Goal: Information Seeking & Learning: Learn about a topic

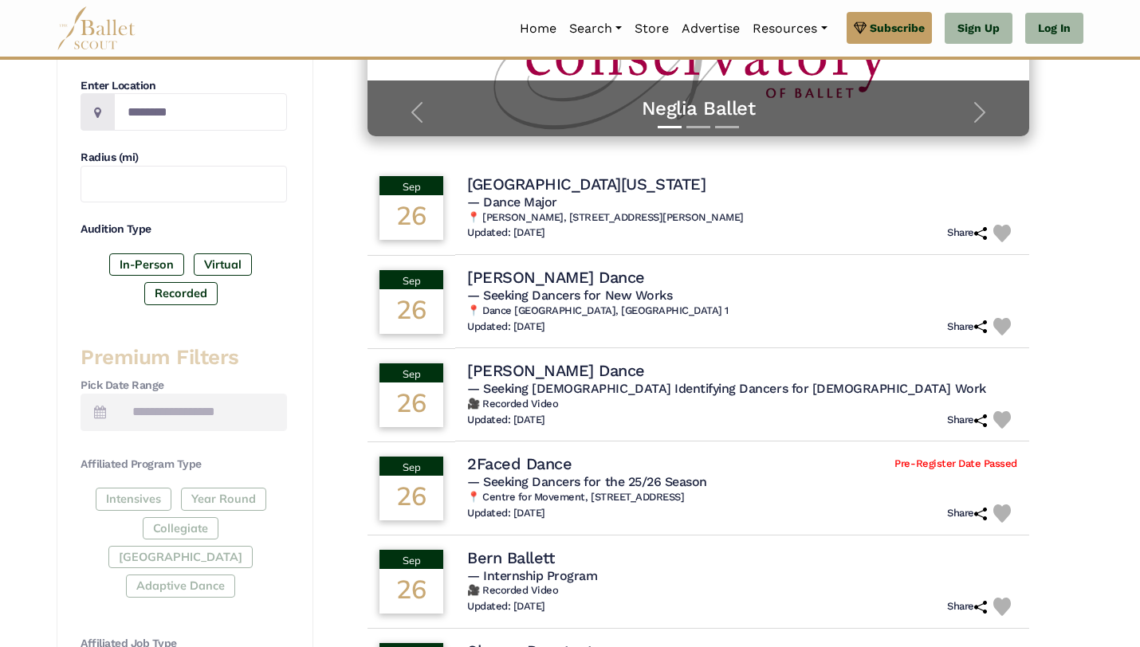
scroll to position [379, 0]
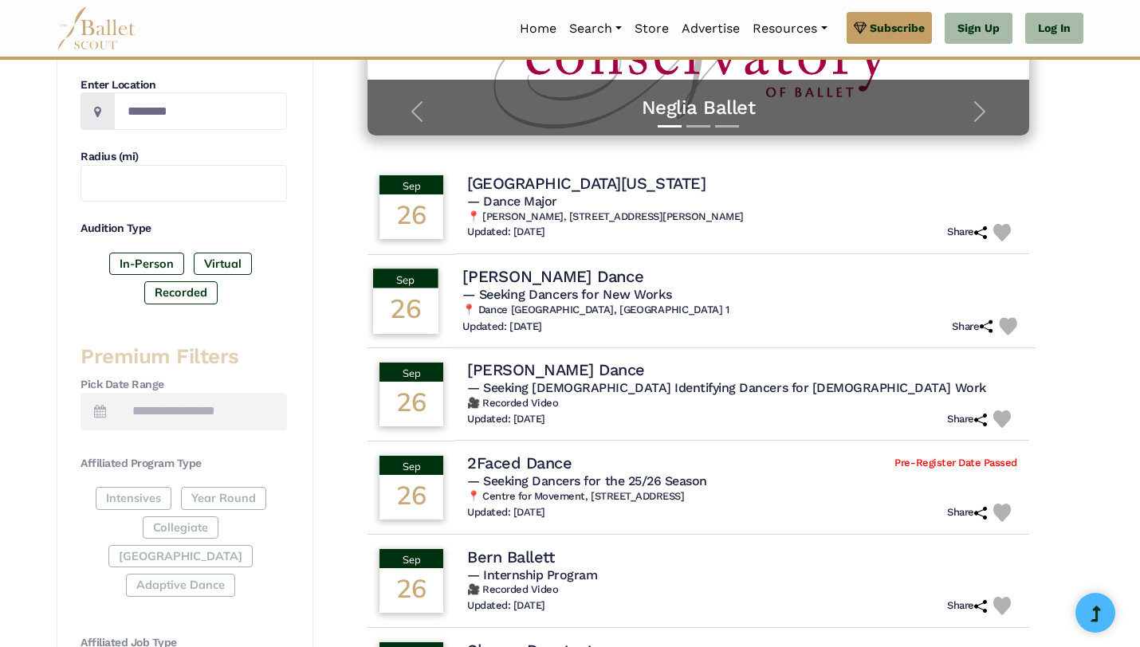
click at [926, 311] on h6 "📍 Dance [GEOGRAPHIC_DATA], [GEOGRAPHIC_DATA] 1" at bounding box center [742, 311] width 561 height 14
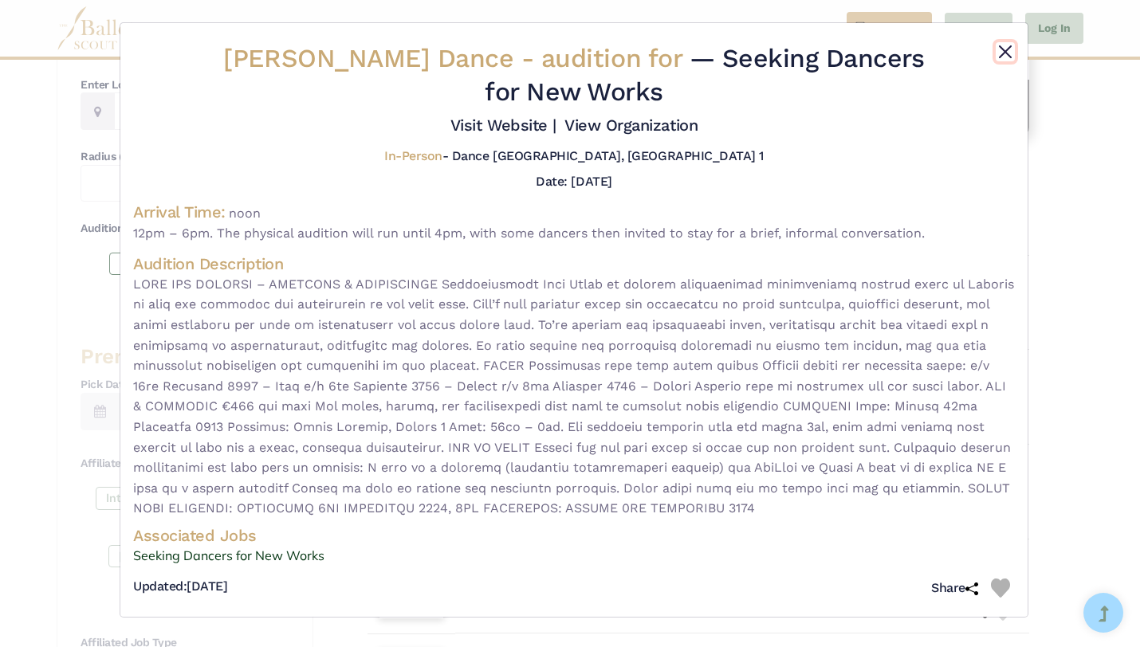
click at [1003, 51] on button "Close" at bounding box center [1005, 51] width 19 height 19
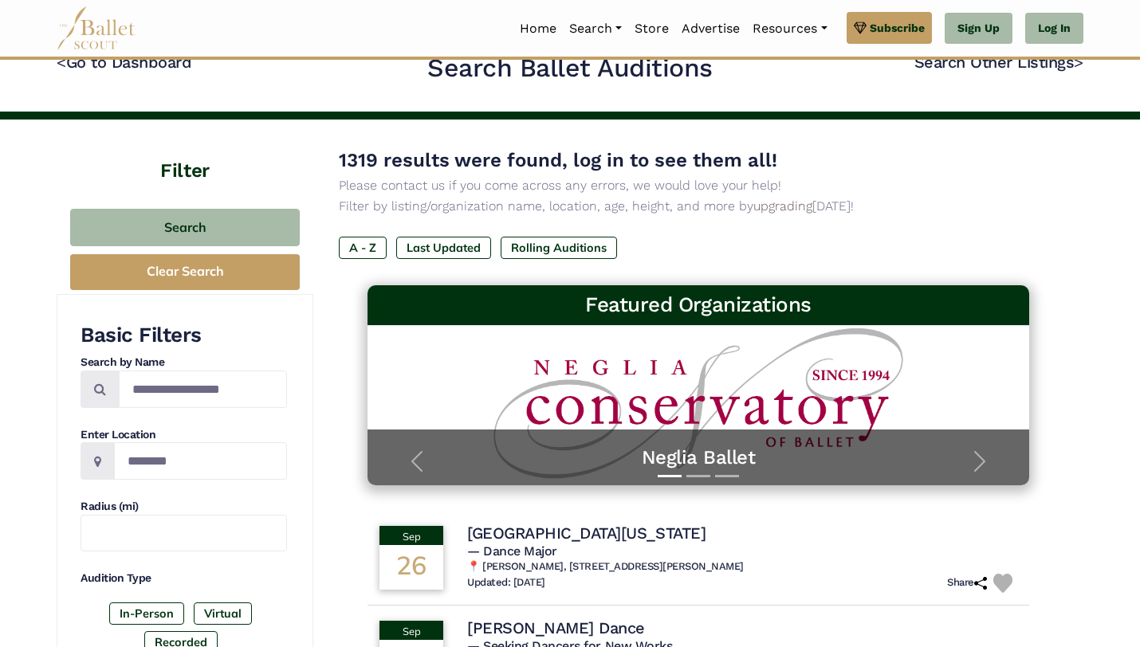
scroll to position [12, 0]
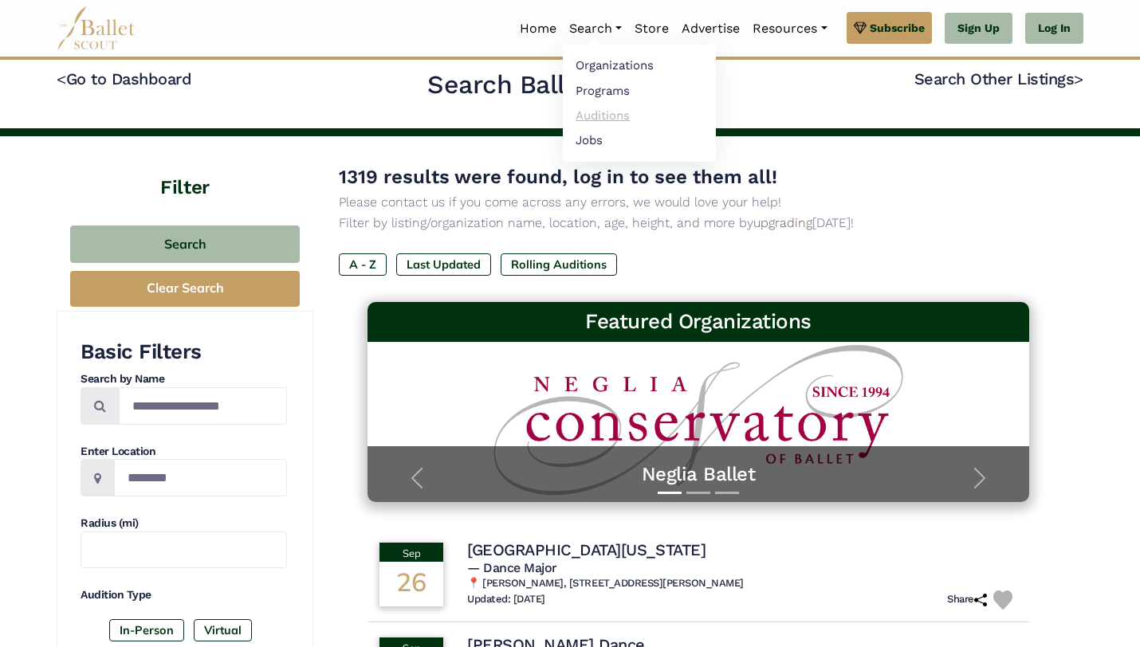
click at [600, 112] on link "Auditions" at bounding box center [639, 115] width 153 height 25
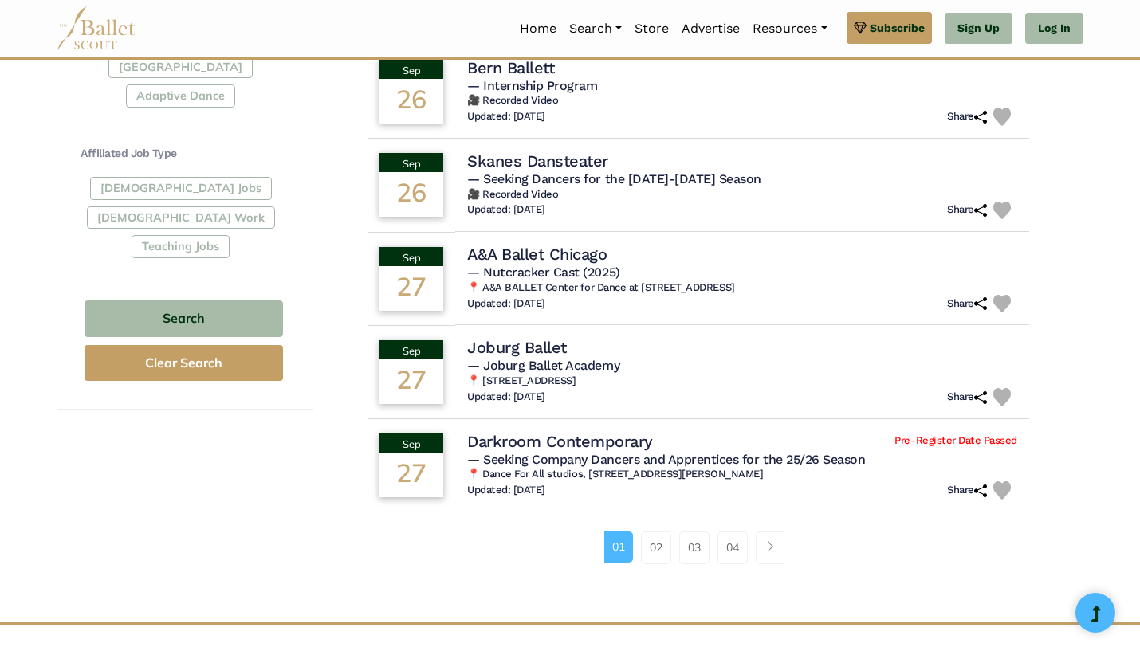
scroll to position [933, 0]
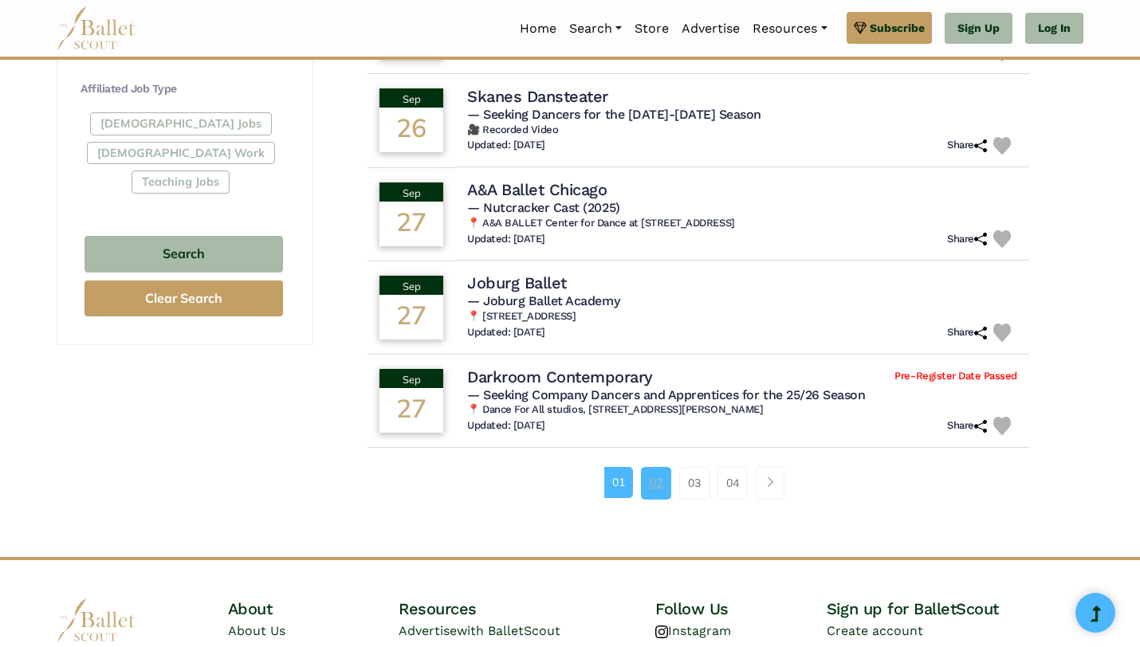
click at [656, 492] on link "02" at bounding box center [656, 483] width 30 height 32
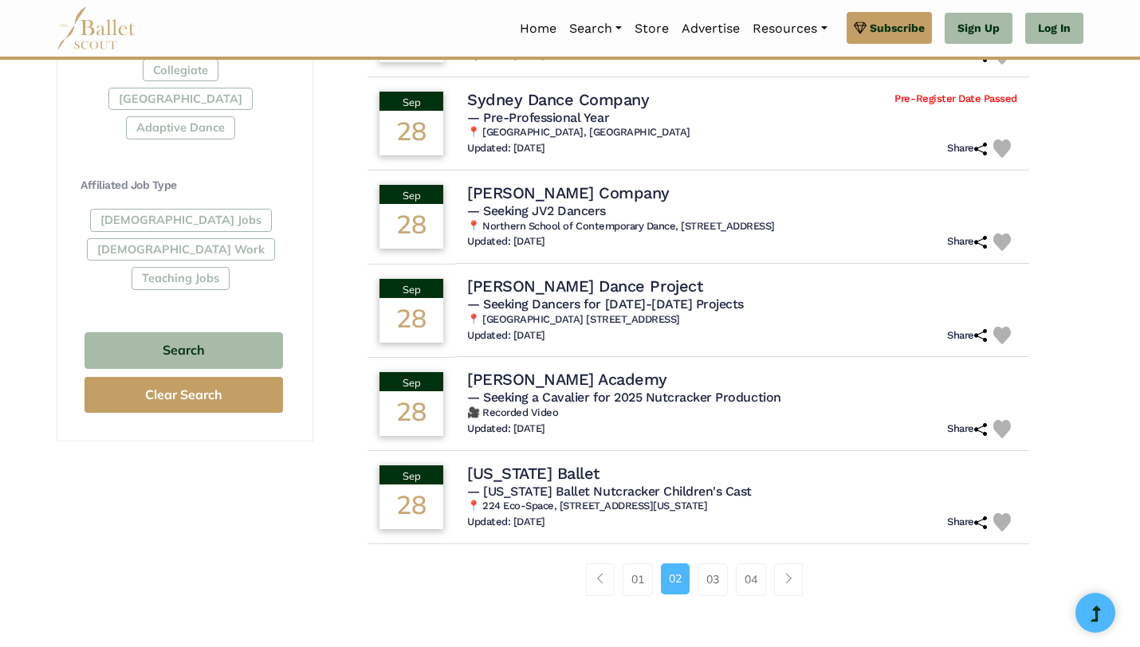
scroll to position [842, 0]
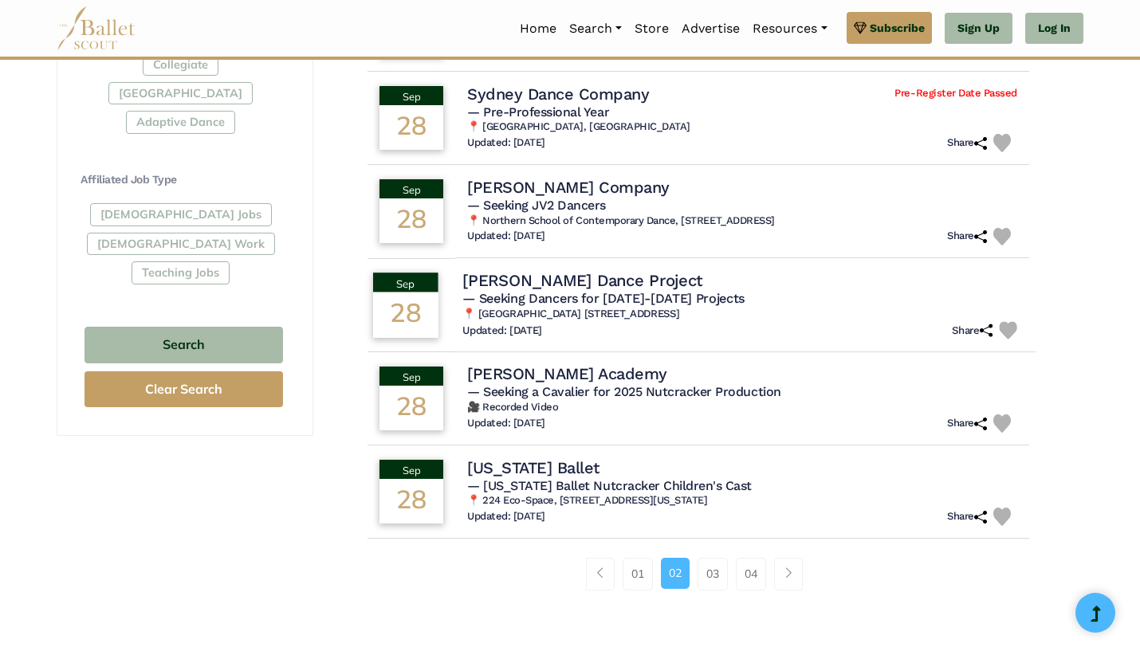
click at [529, 280] on h4 "Boykin Dance Project" at bounding box center [582, 280] width 240 height 22
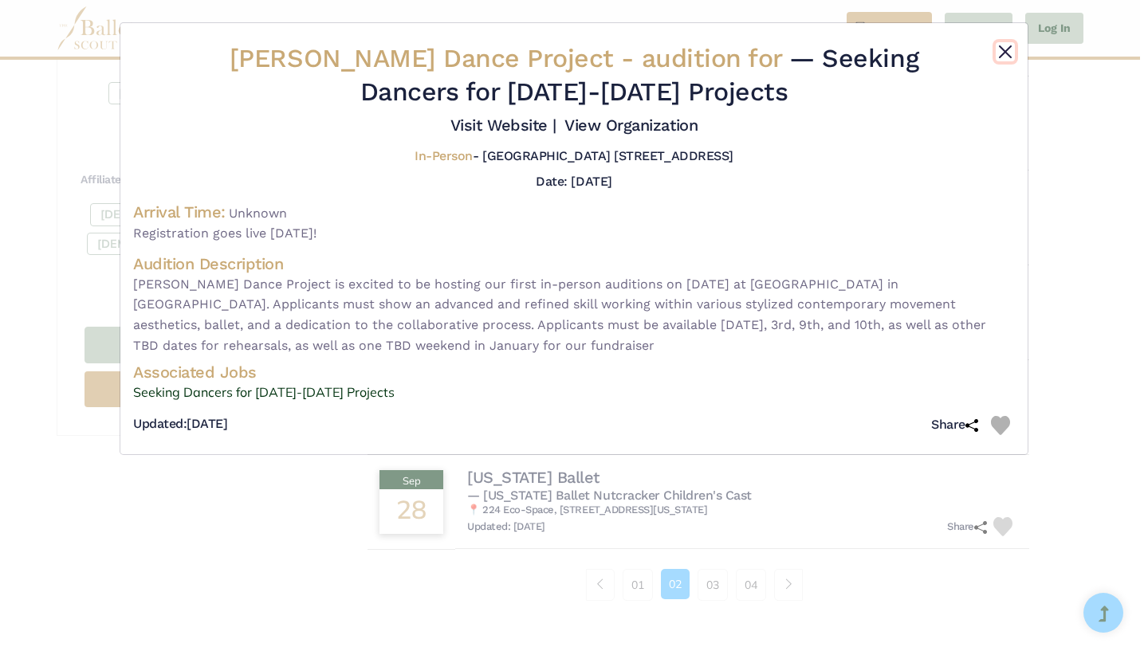
click at [1005, 47] on button "Close" at bounding box center [1005, 51] width 19 height 19
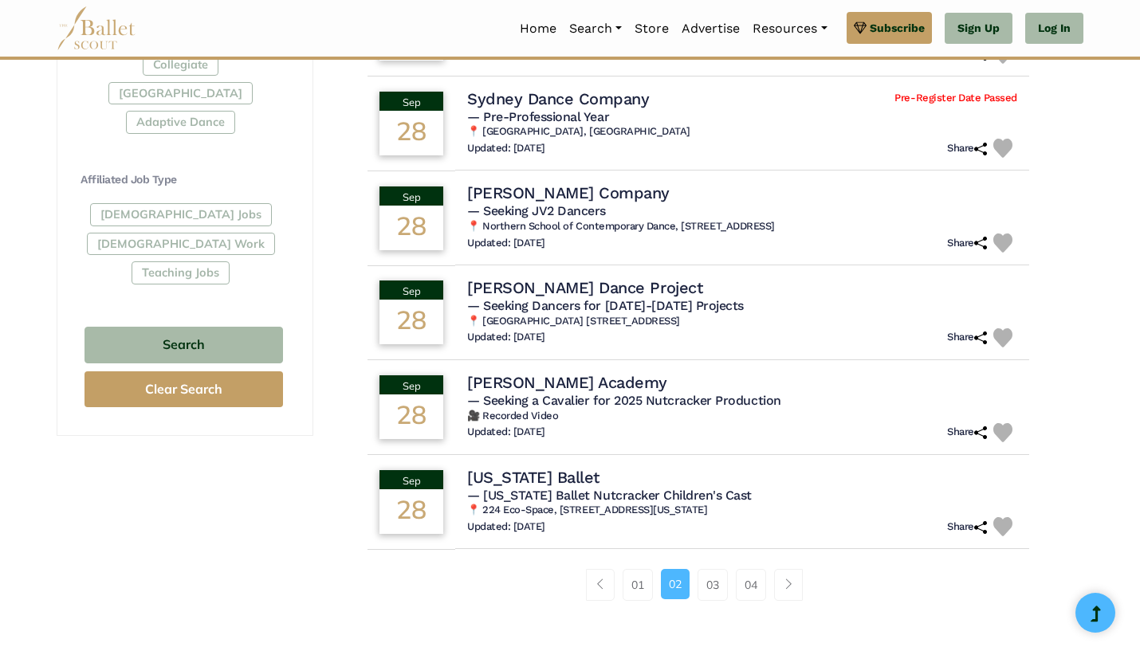
scroll to position [935, 0]
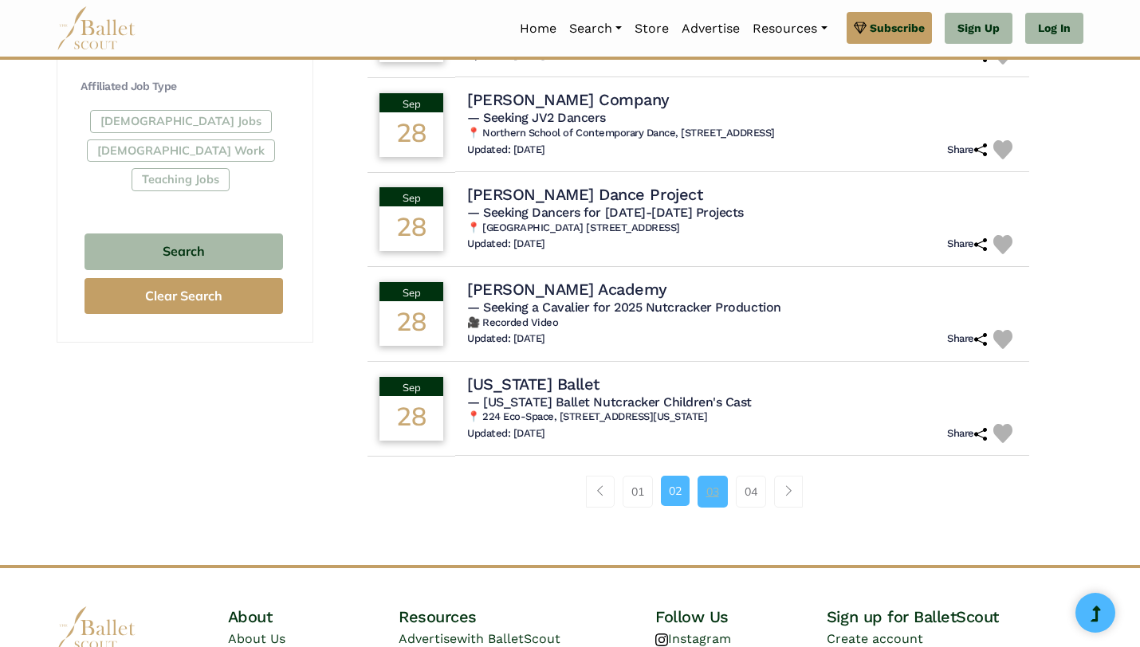
click at [720, 488] on link "03" at bounding box center [713, 492] width 30 height 32
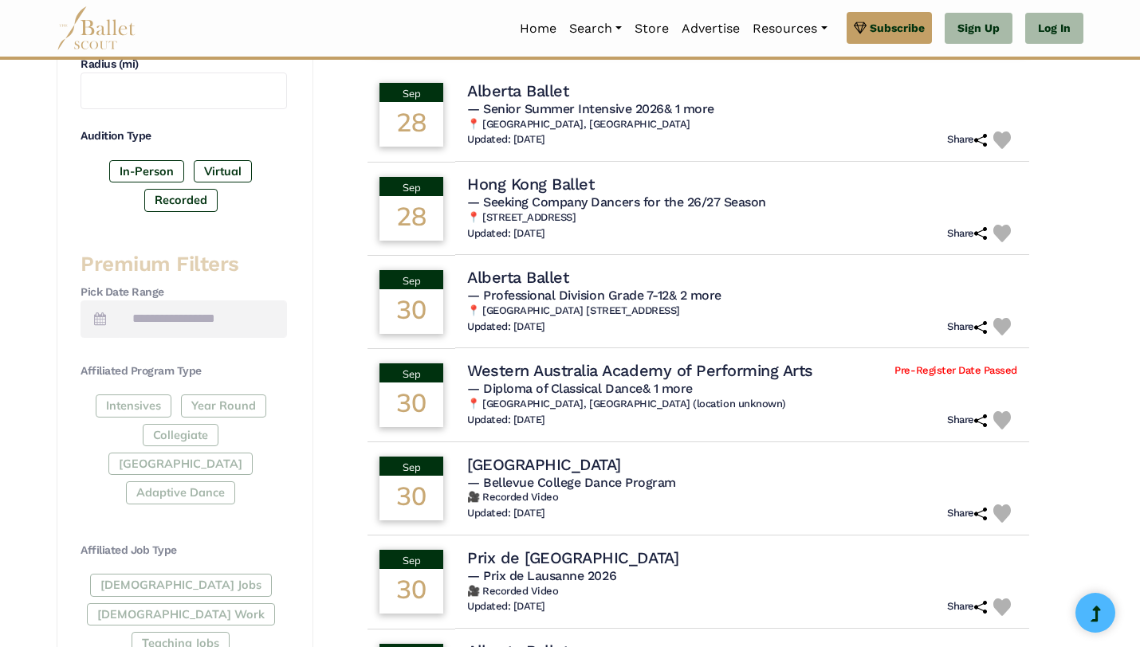
scroll to position [484, 0]
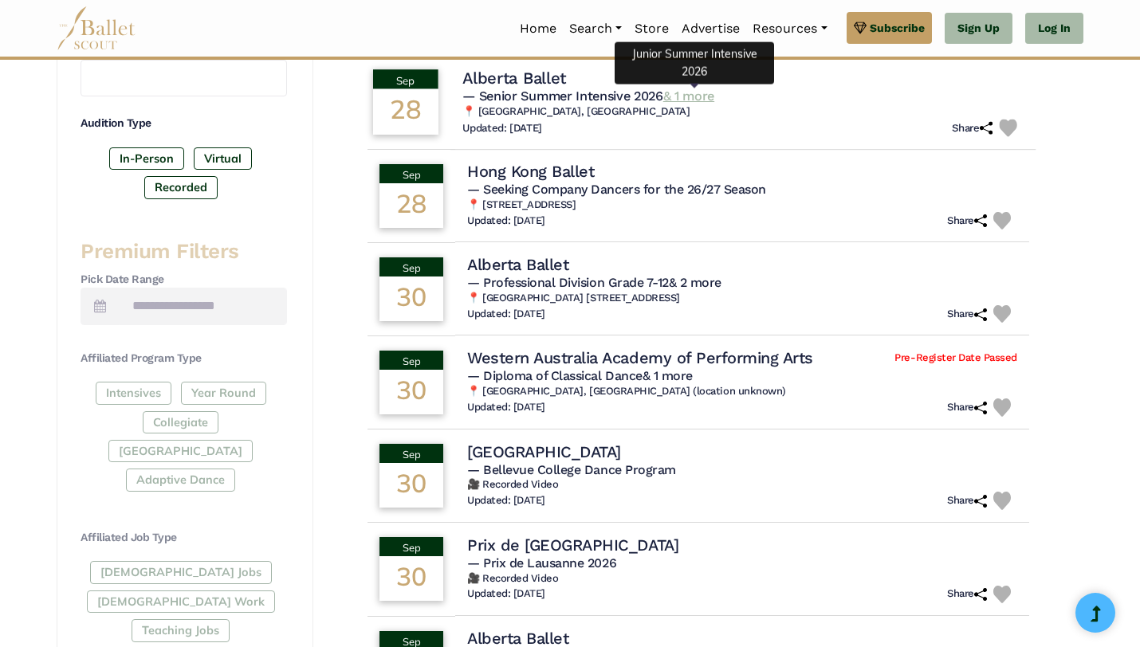
click at [695, 92] on link "& 1 more" at bounding box center [688, 96] width 51 height 15
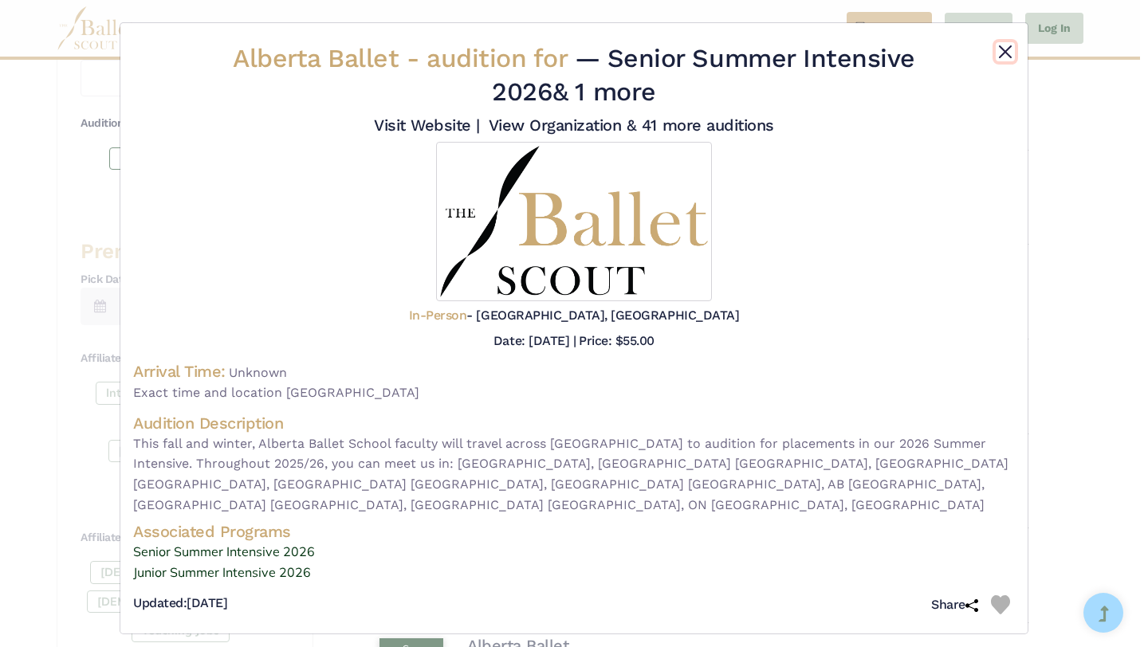
click at [1000, 47] on button "Close" at bounding box center [1005, 51] width 19 height 19
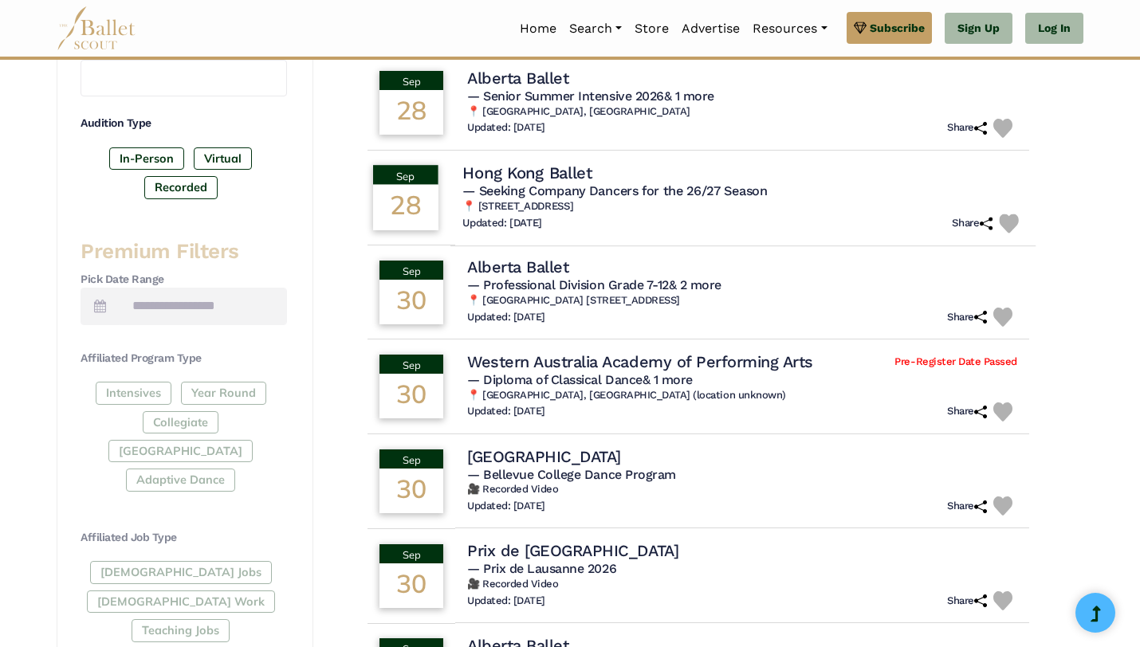
click at [546, 171] on h4 "Hong Kong Ballet" at bounding box center [527, 173] width 130 height 22
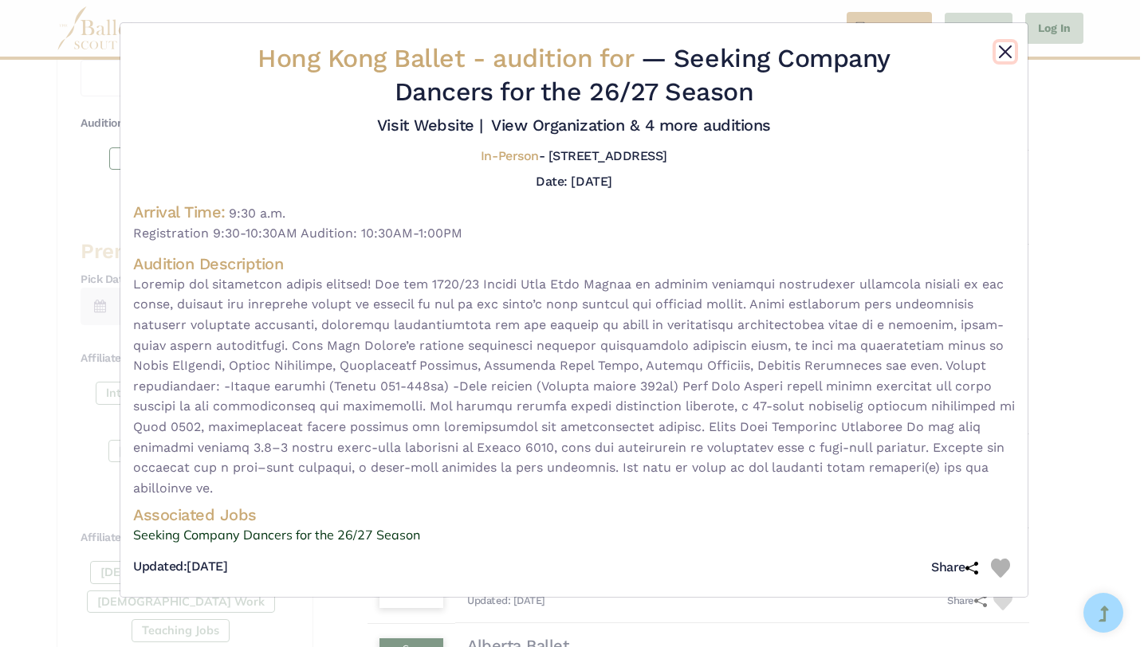
click at [1002, 49] on button "Close" at bounding box center [1005, 51] width 19 height 19
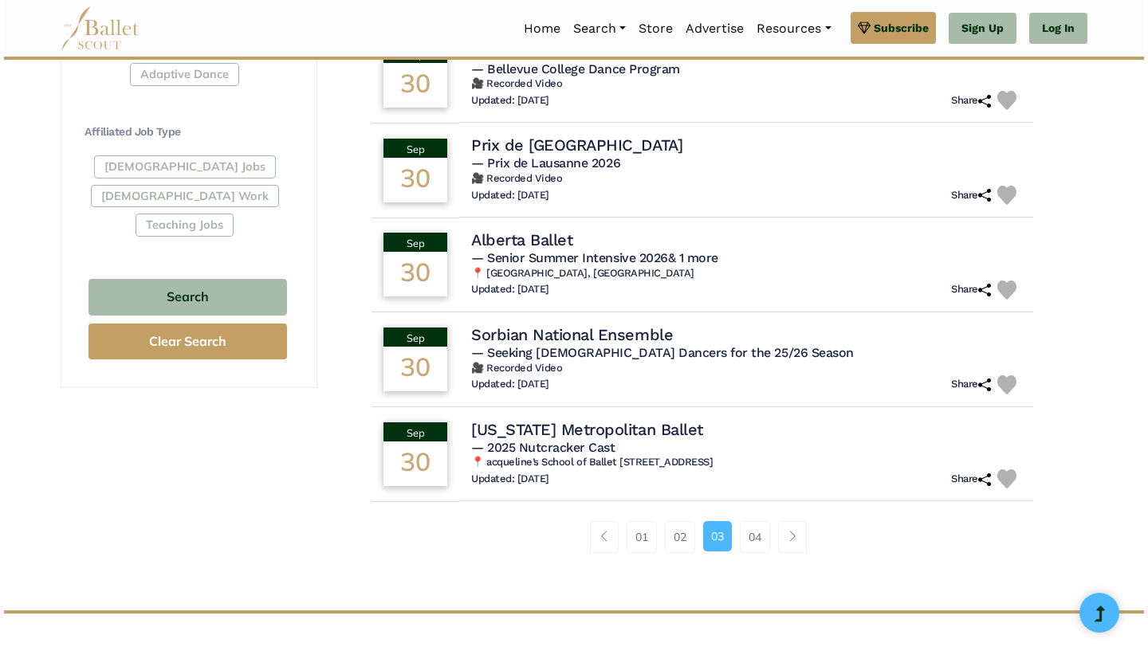
scroll to position [894, 0]
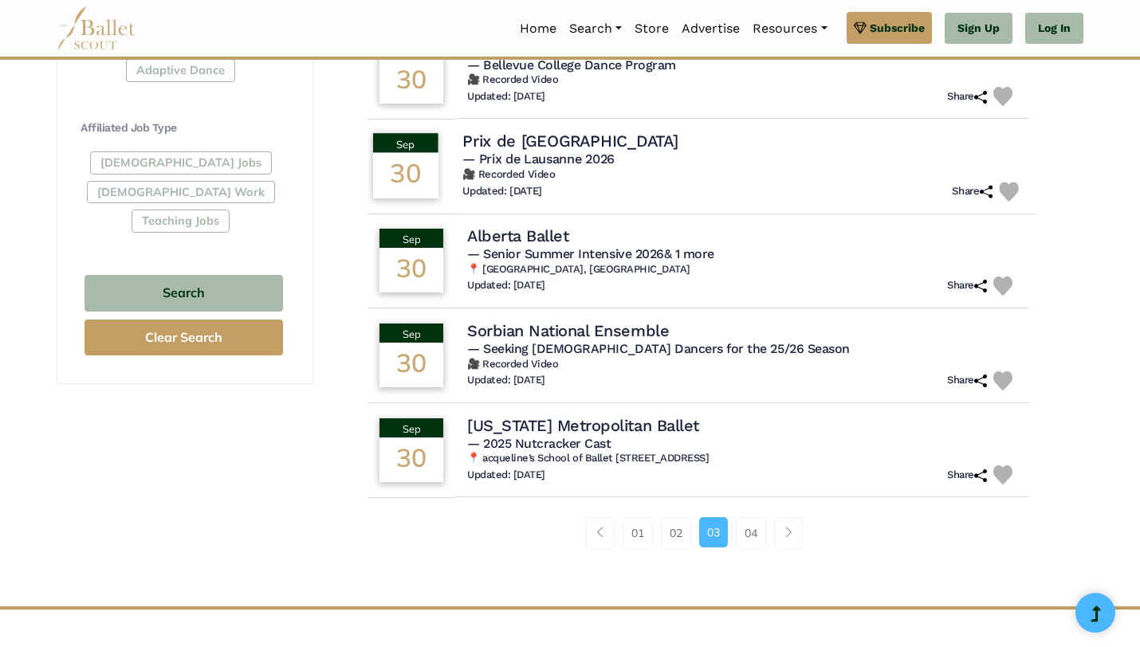
click at [557, 145] on h4 "Prix de Lausanne" at bounding box center [569, 142] width 215 height 22
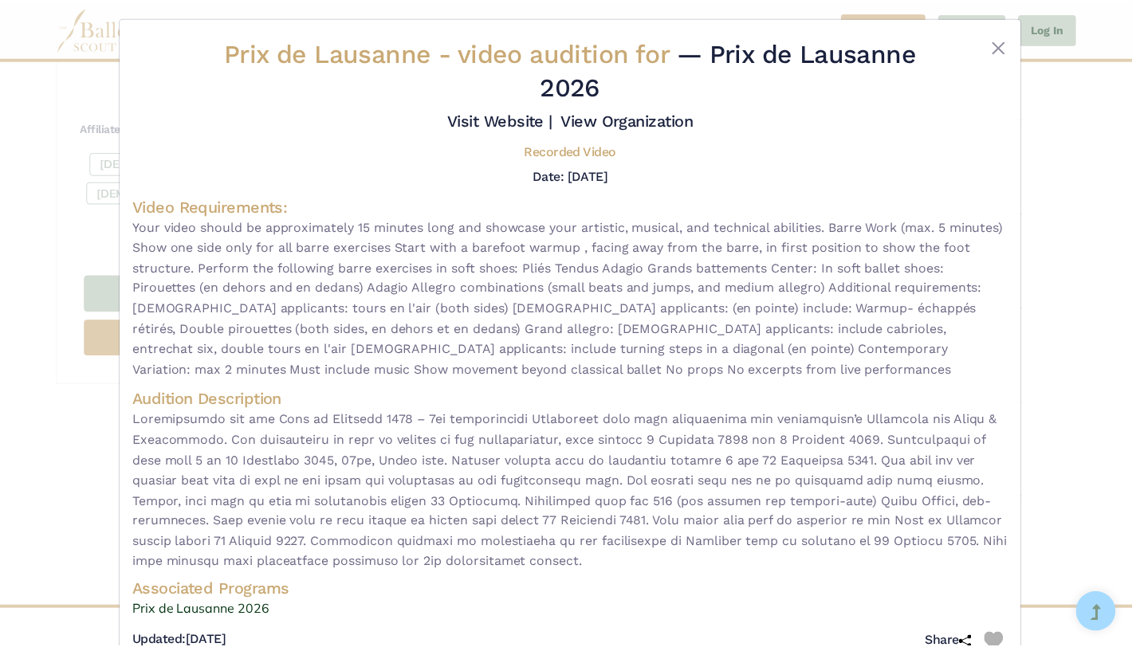
scroll to position [0, 0]
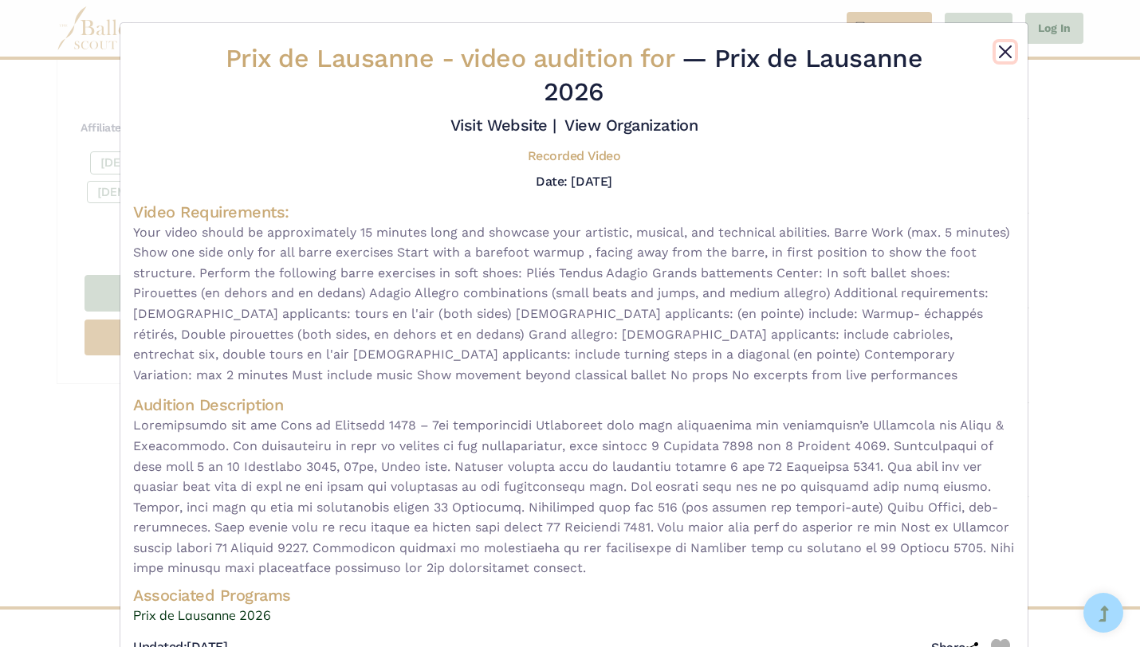
click at [1006, 47] on button "Close" at bounding box center [1005, 51] width 19 height 19
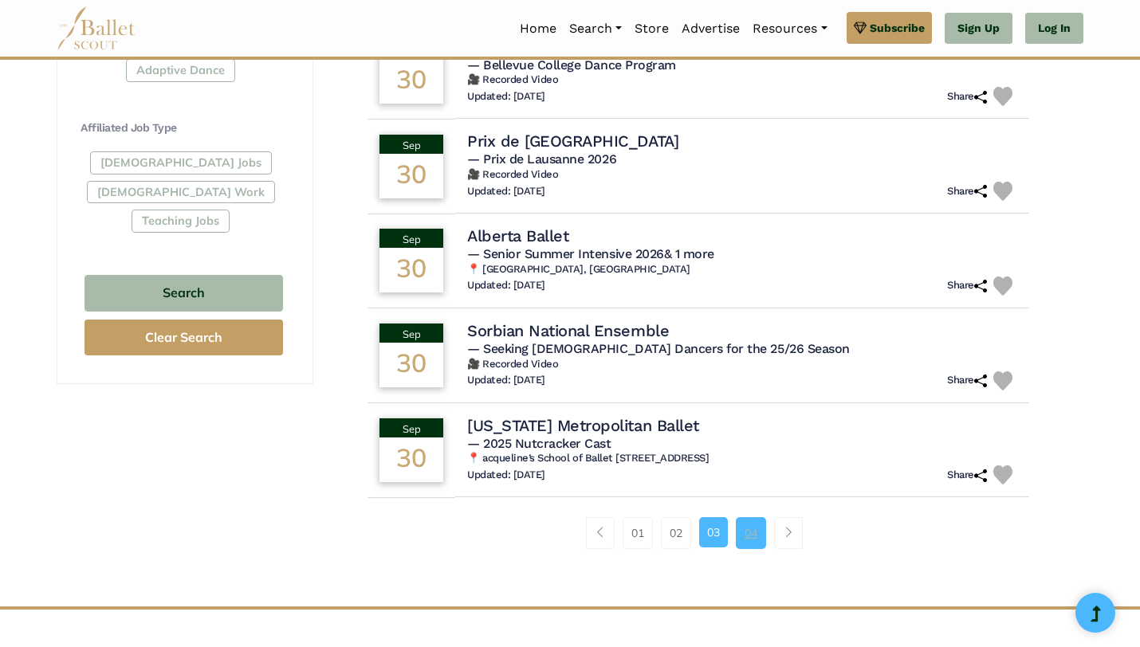
click at [749, 533] on link "04" at bounding box center [751, 533] width 30 height 32
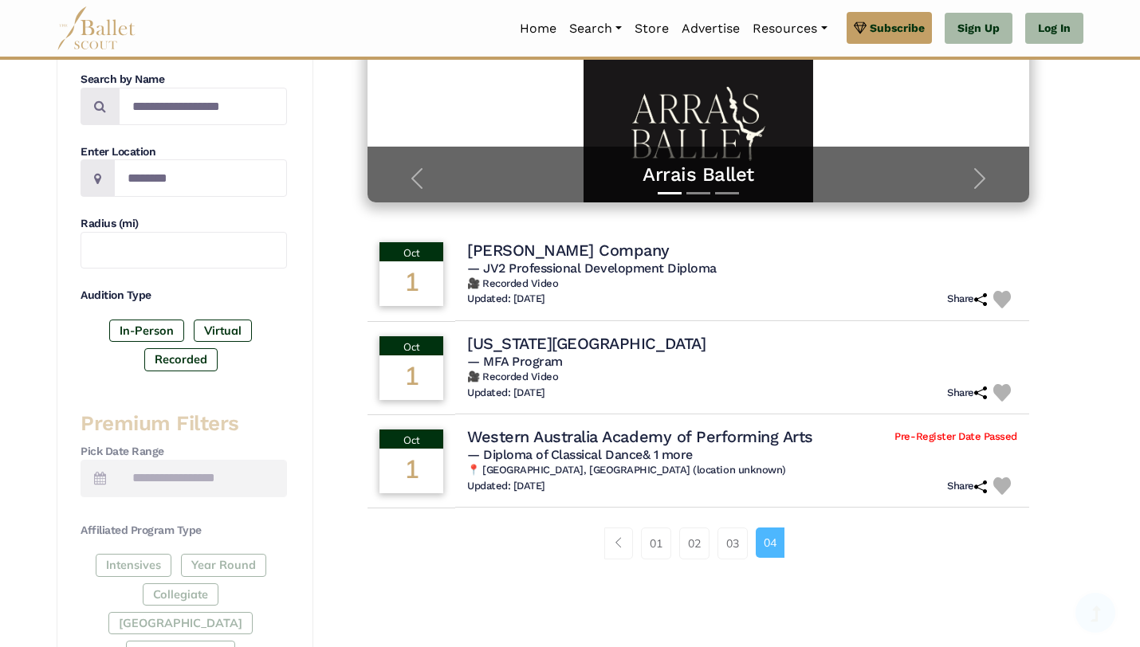
scroll to position [325, 0]
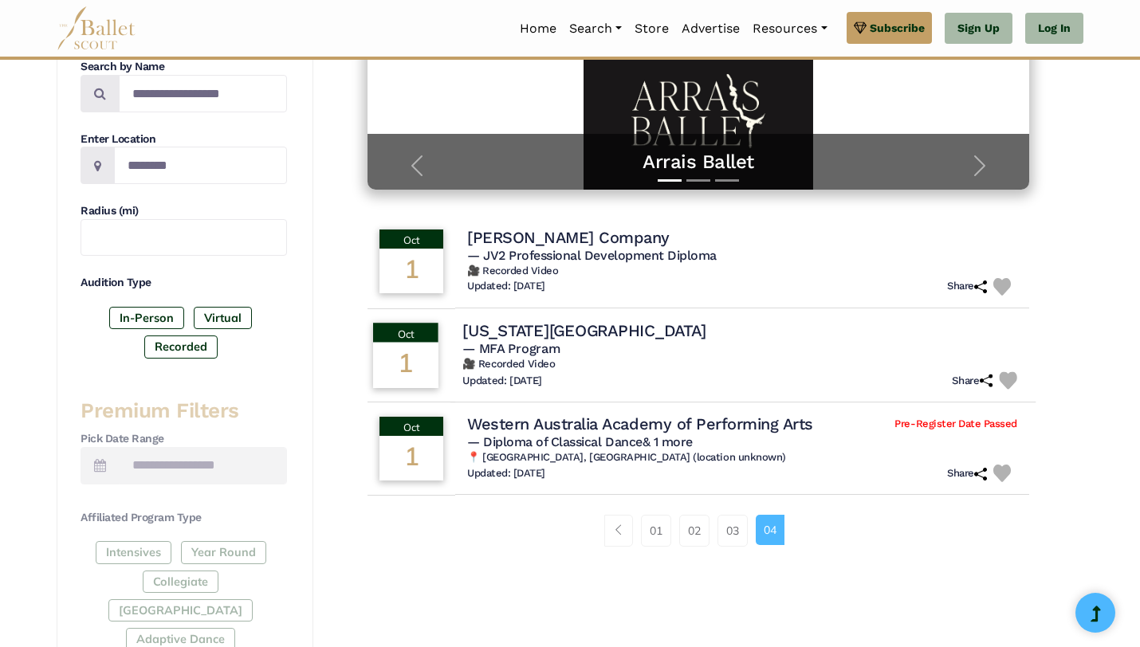
click at [553, 325] on h4 "[US_STATE][GEOGRAPHIC_DATA]" at bounding box center [583, 331] width 243 height 22
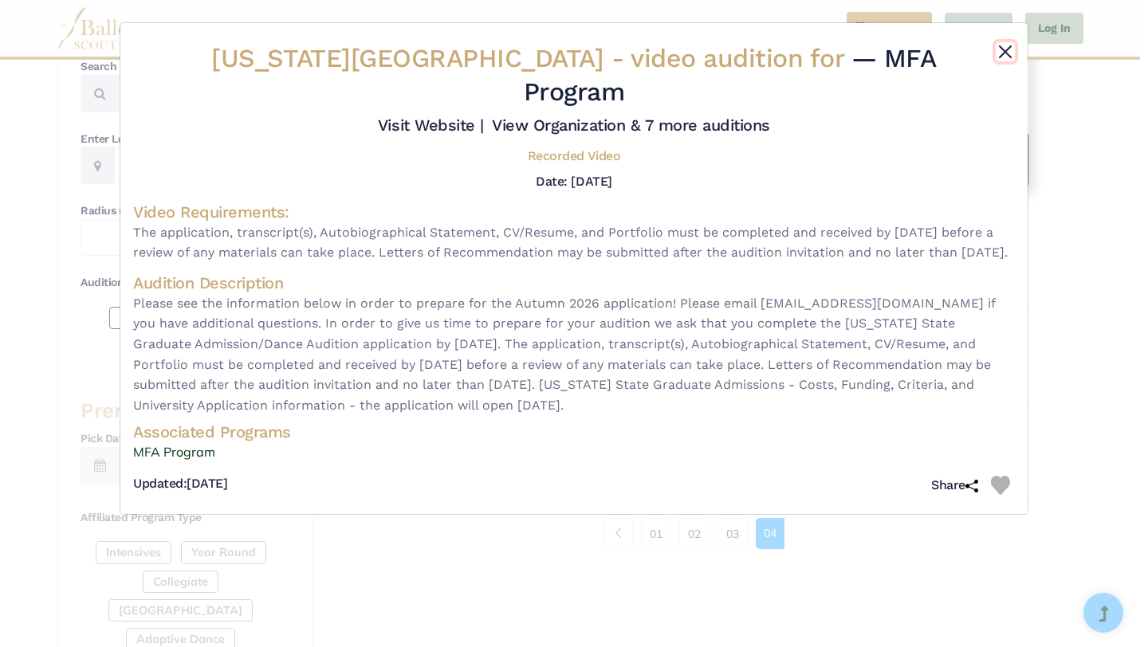
click at [1005, 49] on button "Close" at bounding box center [1005, 51] width 19 height 19
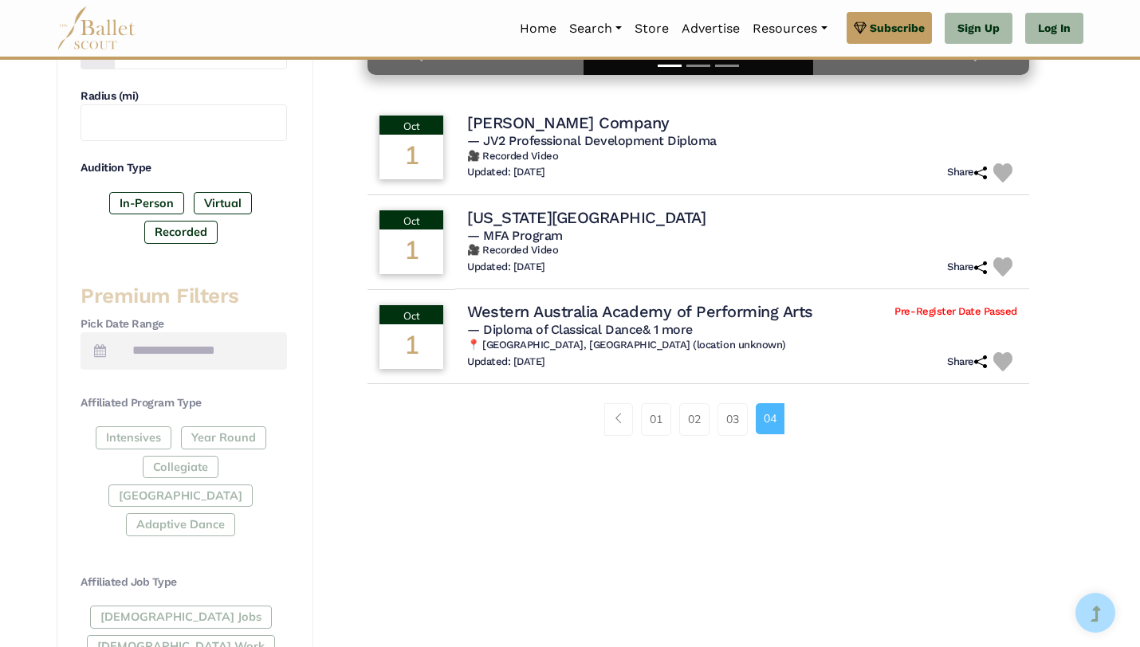
scroll to position [449, 0]
